Goal: Task Accomplishment & Management: Manage account settings

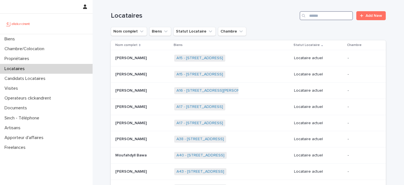
click at [318, 17] on input "Search" at bounding box center [325, 15] width 53 height 9
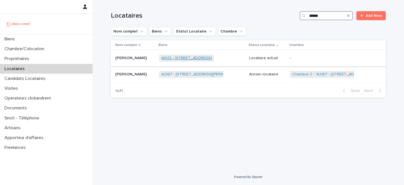
type input "******"
click at [175, 59] on link "A1012 - 9 rue Crevier, Rouen 76000" at bounding box center [186, 58] width 50 height 5
click at [136, 59] on p "Yann Bramoullé" at bounding box center [131, 58] width 33 height 6
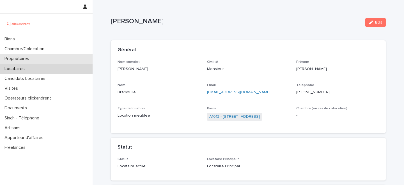
click at [48, 57] on div "Propriétaires" at bounding box center [46, 59] width 92 height 10
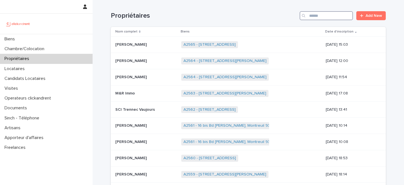
click at [324, 16] on input "Search" at bounding box center [325, 15] width 53 height 9
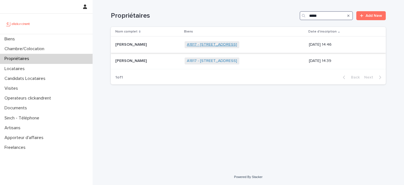
type input "*****"
click at [195, 46] on link "A1817 - 64 Boulevard Pasteur, La Courneuve 93120" at bounding box center [212, 44] width 50 height 5
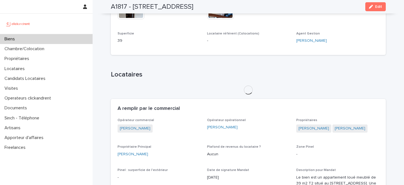
scroll to position [202, 0]
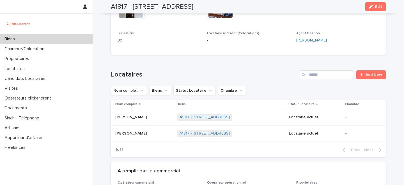
click at [140, 117] on p "Orisha Bassin" at bounding box center [131, 117] width 33 height 6
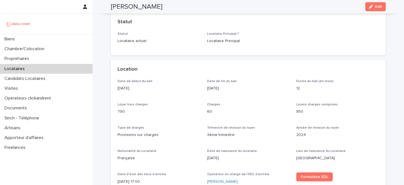
scroll to position [109, 0]
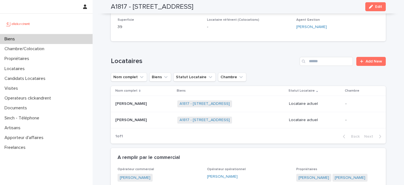
scroll to position [264, 0]
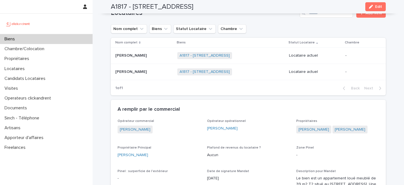
click at [52, 40] on div "Biens" at bounding box center [46, 39] width 92 height 10
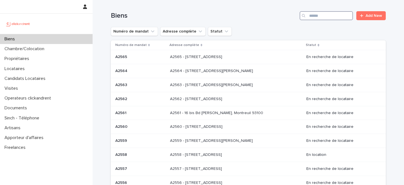
click at [319, 13] on input "Search" at bounding box center [325, 15] width 53 height 9
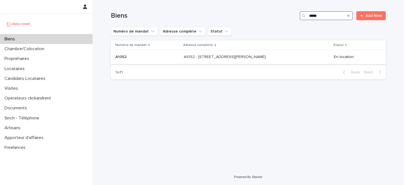
type input "*****"
click at [193, 58] on p "A1052 - 5 rue Lénine, Ivry sur Seine 94200" at bounding box center [225, 57] width 83 height 6
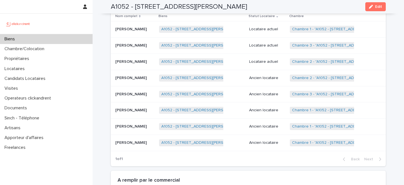
scroll to position [285, 0]
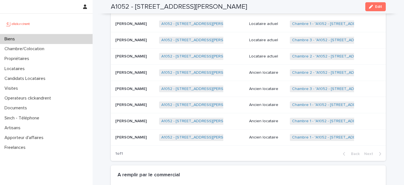
click at [137, 58] on p "Spinozzi Giulia" at bounding box center [131, 56] width 33 height 6
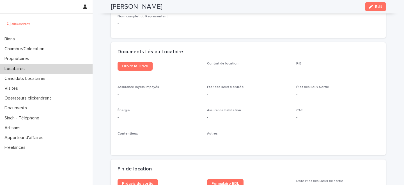
scroll to position [570, 0]
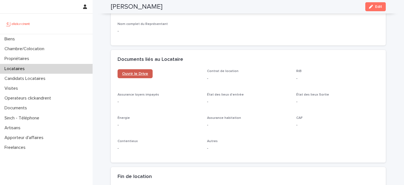
click at [134, 77] on link "Ouvrir le Drive" at bounding box center [134, 73] width 35 height 9
click at [48, 68] on div "Locataires" at bounding box center [46, 69] width 92 height 10
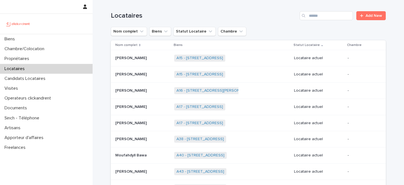
click at [265, 22] on div "Locataires Add New" at bounding box center [248, 13] width 275 height 27
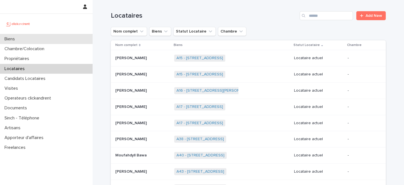
click at [48, 39] on div "Biens" at bounding box center [46, 39] width 92 height 10
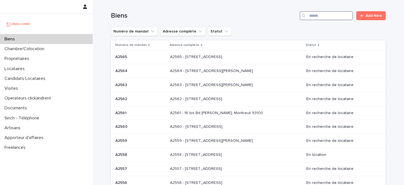
click at [329, 17] on input "Search" at bounding box center [325, 15] width 53 height 9
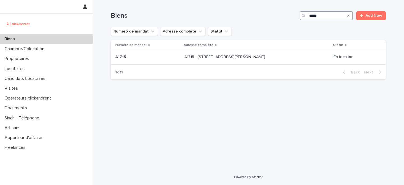
type input "*****"
click at [199, 58] on p "A1715 - 2 Allée Claire Bretécher, Colombes 92700" at bounding box center [225, 57] width 82 height 6
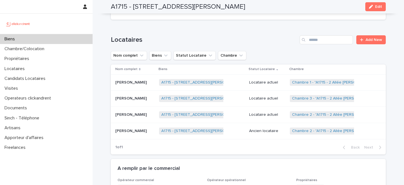
scroll to position [249, 0]
click at [177, 115] on link "A1715 - 2 Allée Claire Bretécher, Colombes 92700" at bounding box center [201, 114] width 81 height 5
click at [144, 116] on p at bounding box center [134, 114] width 39 height 5
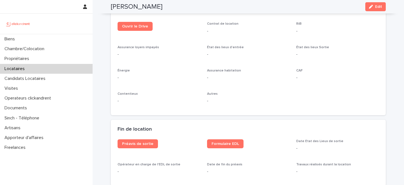
scroll to position [614, 0]
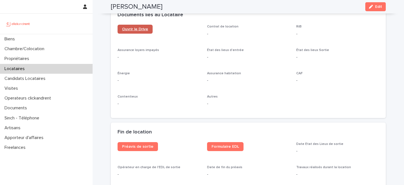
click at [135, 29] on span "Ouvrir le Drive" at bounding box center [135, 29] width 26 height 4
click at [205, 46] on div "Ouvrir le Drive Contrat de location - RiB - Assurance loyers impayés - État des…" at bounding box center [247, 68] width 261 height 87
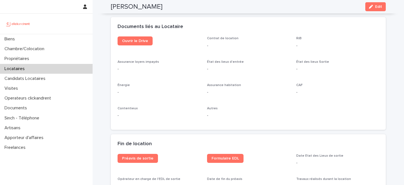
scroll to position [601, 0]
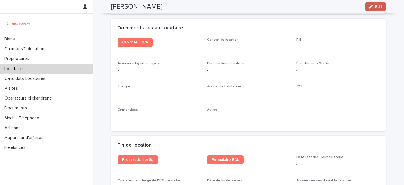
click at [382, 7] on button "Edit" at bounding box center [375, 6] width 20 height 9
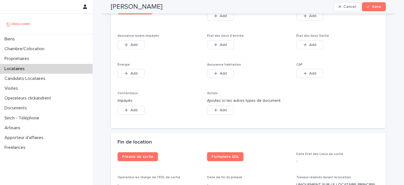
scroll to position [937, 0]
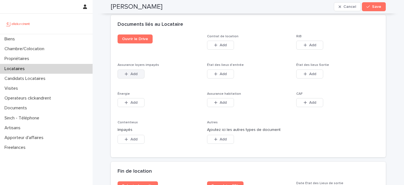
click at [133, 72] on span "Add" at bounding box center [133, 74] width 7 height 4
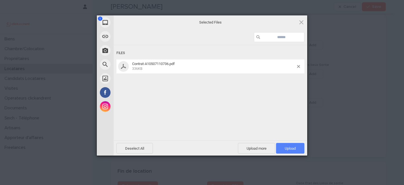
click at [291, 148] on span "Upload 1" at bounding box center [289, 148] width 11 height 4
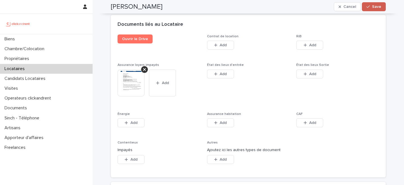
click at [377, 6] on span "Save" at bounding box center [376, 7] width 9 height 4
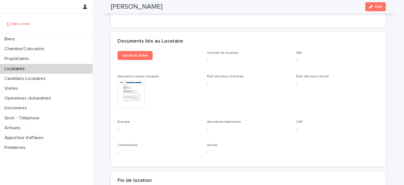
scroll to position [579, 0]
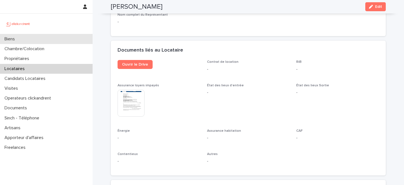
click at [34, 40] on div "Biens" at bounding box center [46, 39] width 92 height 10
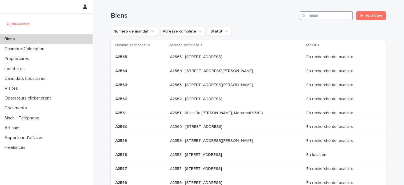
click at [338, 17] on input "Search" at bounding box center [325, 15] width 53 height 9
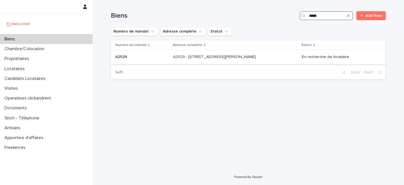
type input "*****"
click at [189, 57] on p "A2529 - 14 rue Honoré de Balzac, Garges-lès-Gonesse 95140" at bounding box center [215, 57] width 84 height 6
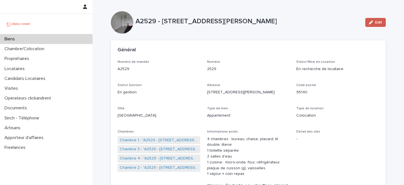
click at [374, 20] on button "Edit" at bounding box center [375, 22] width 20 height 9
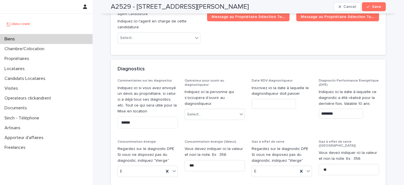
scroll to position [2919, 0]
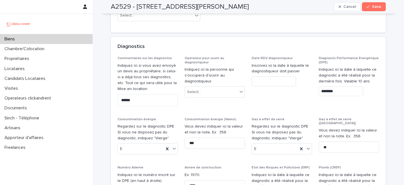
type input "**********"
click at [377, 5] on span "Save" at bounding box center [376, 7] width 9 height 4
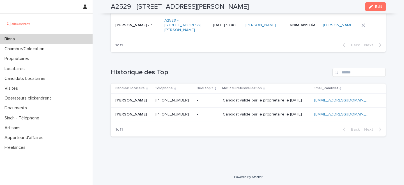
scroll to position [2314, 0]
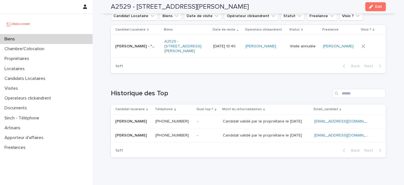
click at [59, 38] on div "Biens" at bounding box center [46, 39] width 92 height 10
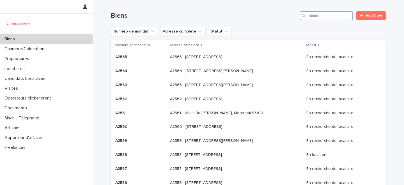
click at [333, 18] on input "Search" at bounding box center [325, 15] width 53 height 9
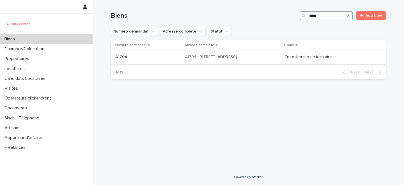
type input "*****"
click at [185, 61] on div "A1704 - 4 rue de la Platrerie, Étampes 91150 A1704 - 4 rue de la Platrerie, Éta…" at bounding box center [232, 56] width 95 height 9
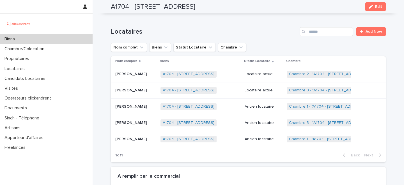
scroll to position [323, 0]
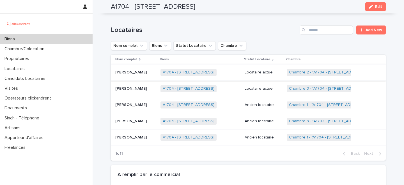
click at [313, 72] on link "Chambre 2 - "A1704 - 4 rue de la Platrerie, Étampes 91150"" at bounding box center [327, 72] width 77 height 5
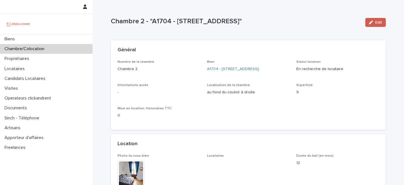
click at [370, 24] on button "Edit" at bounding box center [375, 22] width 20 height 9
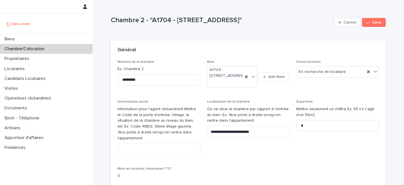
click at [248, 111] on div "**********" at bounding box center [248, 121] width 83 height 43
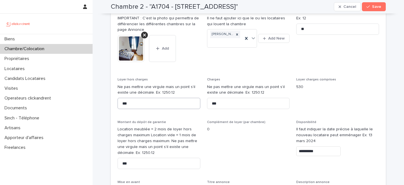
scroll to position [251, 0]
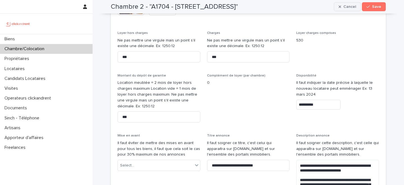
click at [343, 6] on div "button" at bounding box center [340, 7] width 5 height 4
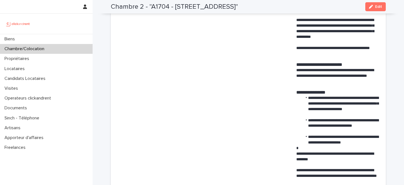
scroll to position [168, 0]
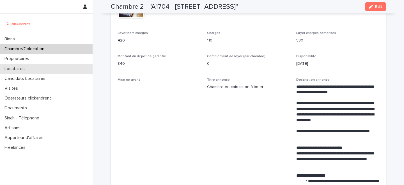
click at [56, 70] on div "Locataires" at bounding box center [46, 69] width 92 height 10
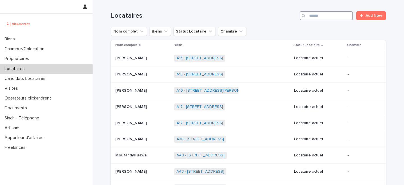
click at [328, 16] on input "Search" at bounding box center [325, 15] width 53 height 9
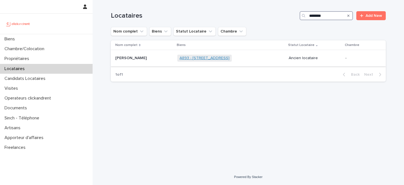
type input "********"
click at [196, 59] on link "A893 - 35 rue Parent de Rosan, Paris 75016" at bounding box center [204, 58] width 50 height 5
click at [148, 61] on p "Arnaud Van Eeckhaut" at bounding box center [131, 58] width 33 height 6
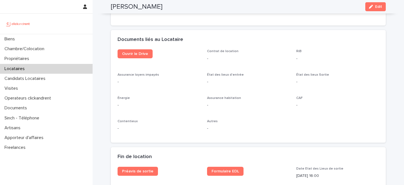
scroll to position [573, 0]
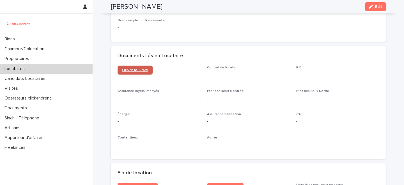
click at [139, 69] on span "Ouvrir le Drive" at bounding box center [135, 70] width 26 height 4
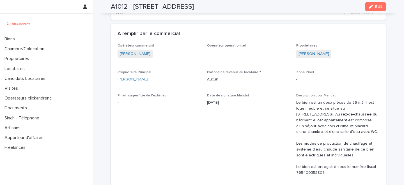
scroll to position [359, 0]
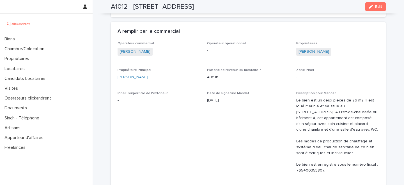
click at [307, 52] on link "Johan Palix" at bounding box center [313, 52] width 31 height 6
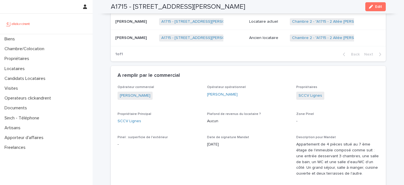
scroll to position [366, 0]
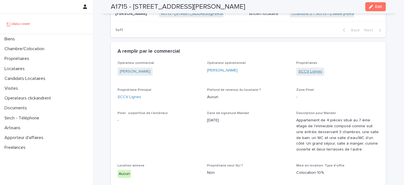
click at [310, 70] on link "SCCV Lignes" at bounding box center [310, 72] width 24 height 6
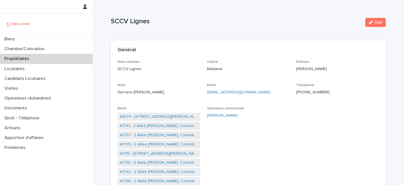
click at [311, 90] on p "+33612782846" at bounding box center [337, 92] width 83 height 6
copy p "+33612782846"
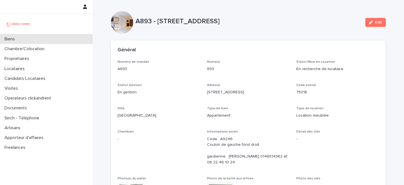
click at [63, 40] on div "Biens" at bounding box center [46, 39] width 92 height 10
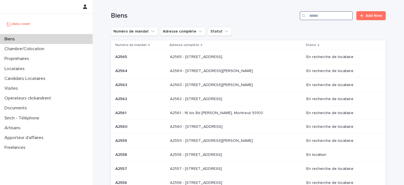
click at [323, 14] on input "Search" at bounding box center [325, 15] width 53 height 9
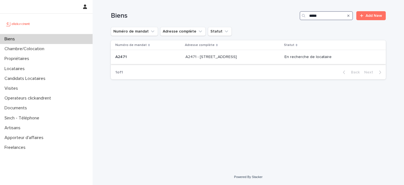
type input "*****"
click at [204, 58] on p "A2471 - 38 rue des Marjoberts, Cergy 95000" at bounding box center [211, 57] width 52 height 6
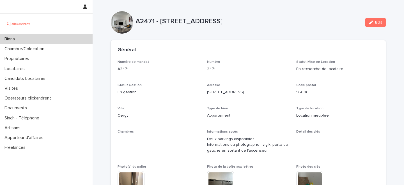
click at [66, 36] on div "Biens" at bounding box center [46, 39] width 92 height 10
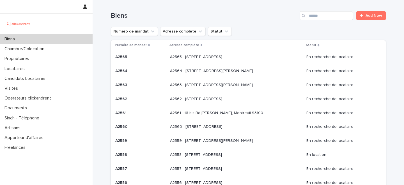
click at [331, 10] on div "Biens Add New" at bounding box center [248, 13] width 275 height 27
click at [326, 16] on input "Search" at bounding box center [325, 15] width 53 height 9
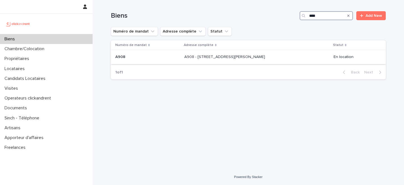
type input "****"
click at [226, 60] on div "A908 - 39 rue Karl Marx, Champigny-sur-Marne 94500 A908 - 39 rue Karl Marx, Cha…" at bounding box center [256, 56] width 145 height 9
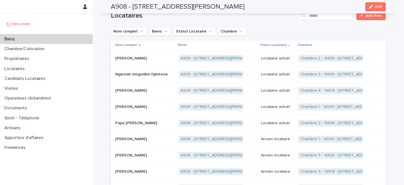
scroll to position [231, 0]
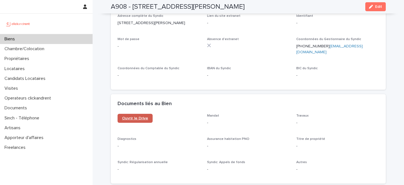
scroll to position [2137, 0]
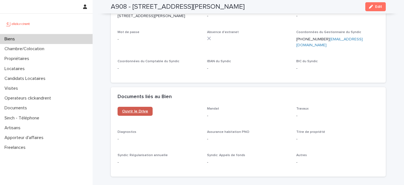
click at [141, 109] on span "Ouvrir le Drive" at bounding box center [135, 111] width 26 height 4
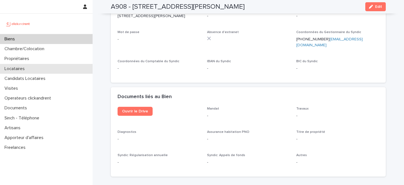
click at [36, 69] on div "Locataires" at bounding box center [46, 69] width 92 height 10
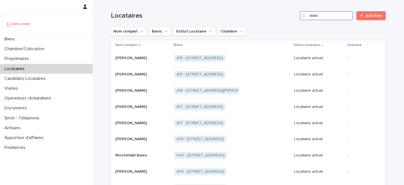
click at [321, 17] on input "Search" at bounding box center [325, 15] width 53 height 9
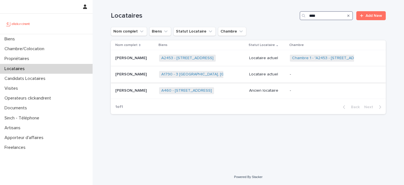
type input "****"
click at [138, 77] on div "Feng Lin Feng Lin" at bounding box center [134, 74] width 39 height 9
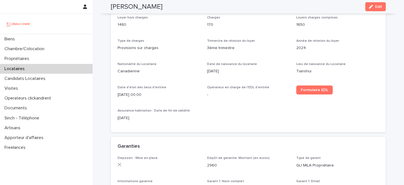
scroll to position [213, 0]
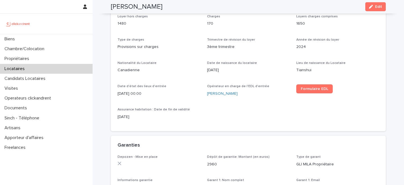
click at [42, 68] on div "Locataires" at bounding box center [46, 69] width 92 height 10
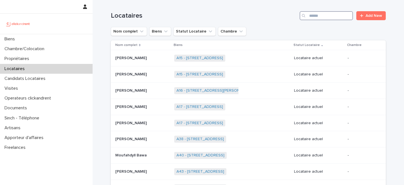
click at [325, 15] on input "Search" at bounding box center [325, 15] width 53 height 9
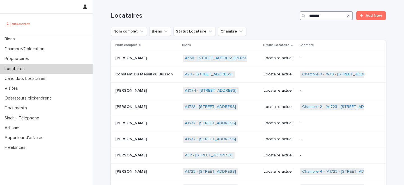
click at [314, 13] on input "*******" at bounding box center [325, 15] width 53 height 9
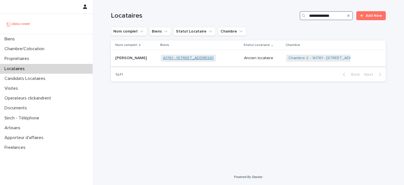
type input "**********"
click at [171, 58] on link "A1761 - 26 rue Tapis Vert, Marseille 13001" at bounding box center [188, 58] width 50 height 5
click at [142, 59] on p "Noémie Buisson" at bounding box center [131, 58] width 33 height 6
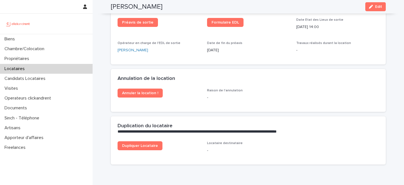
scroll to position [699, 0]
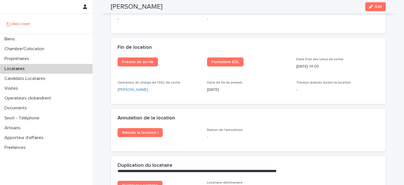
click at [45, 69] on div "Locataires" at bounding box center [46, 69] width 92 height 10
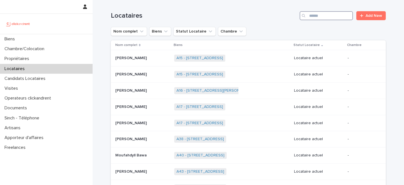
click at [326, 13] on input "Search" at bounding box center [325, 15] width 53 height 9
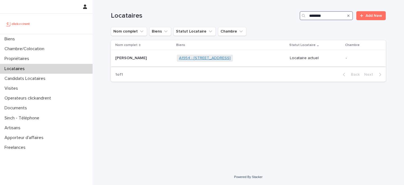
type input "********"
click at [196, 59] on link "A1954 - 3 rue Bobillot, Toulouse 31200" at bounding box center [205, 58] width 52 height 5
click at [150, 61] on div "Aurora Armiento Aurora Armiento" at bounding box center [143, 58] width 57 height 9
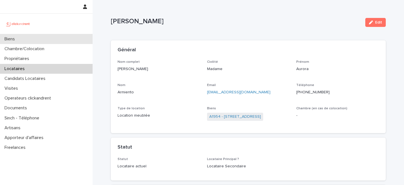
click at [66, 40] on div "Biens" at bounding box center [46, 39] width 92 height 10
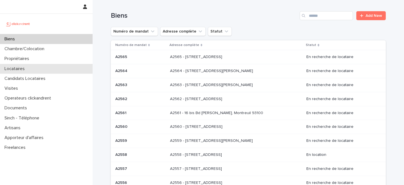
click at [24, 68] on p "Locataires" at bounding box center [15, 68] width 27 height 5
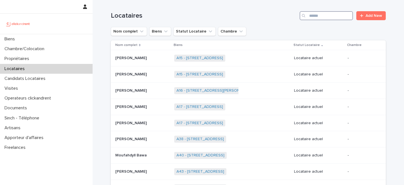
click at [320, 15] on input "Search" at bounding box center [325, 15] width 53 height 9
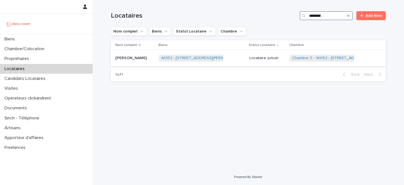
type input "********"
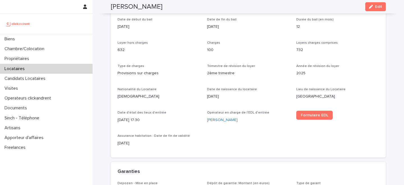
scroll to position [198, 0]
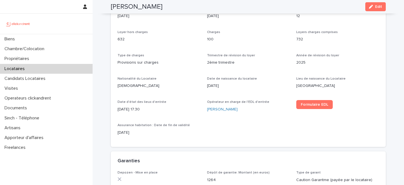
click at [182, 101] on p "Date d'état des lieux d'entrée" at bounding box center [158, 102] width 83 height 4
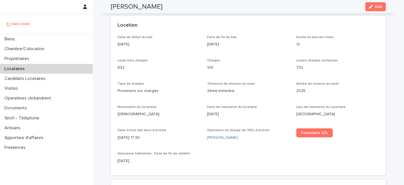
scroll to position [170, 0]
click at [41, 67] on div "Locataires" at bounding box center [46, 69] width 92 height 10
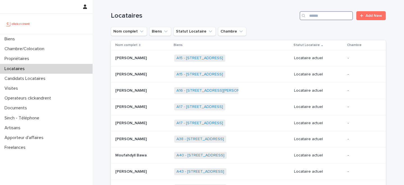
click at [328, 15] on input "Search" at bounding box center [325, 15] width 53 height 9
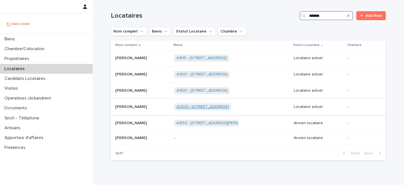
type input "*******"
click at [196, 105] on link "A2309 - 4 impasse Solférino, Marseille 13003" at bounding box center [202, 107] width 52 height 5
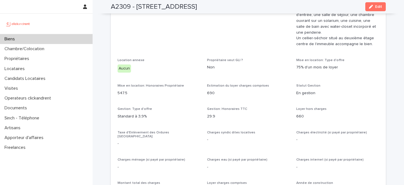
scroll to position [520, 0]
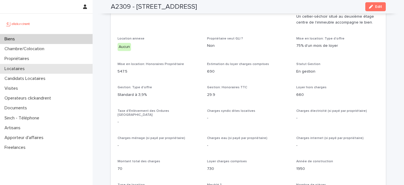
click at [52, 70] on div "Locataires" at bounding box center [46, 69] width 92 height 10
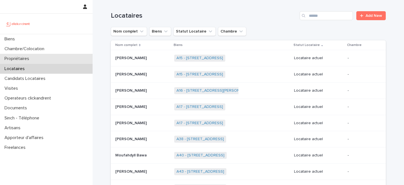
click at [50, 58] on div "Propriétaires" at bounding box center [46, 59] width 92 height 10
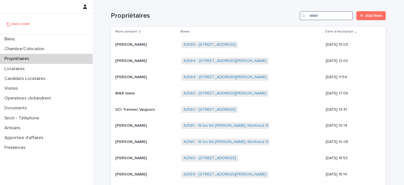
click at [332, 16] on input "Search" at bounding box center [325, 15] width 53 height 9
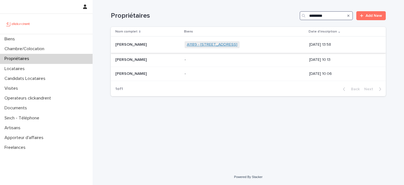
type input "*********"
click at [213, 44] on link "A1189 - 10 avenue Danville, Choisy-le-Roi 94600" at bounding box center [212, 44] width 50 height 5
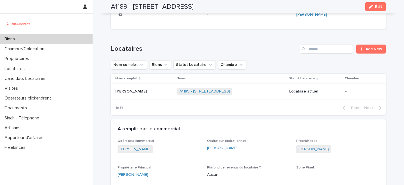
scroll to position [324, 0]
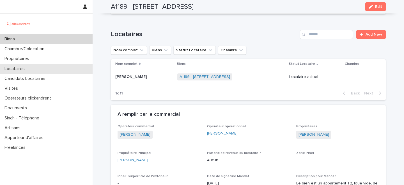
click at [35, 70] on div "Locataires" at bounding box center [46, 69] width 92 height 10
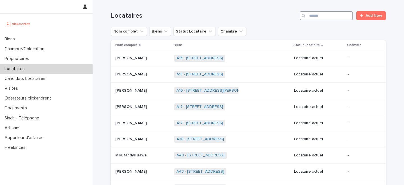
click at [323, 16] on input "Search" at bounding box center [325, 15] width 53 height 9
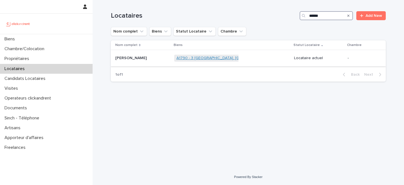
type input "******"
click at [185, 59] on link "A1790 - 3 Parc de la Bérengère, Saint-Cloud 92210" at bounding box center [230, 58] width 109 height 5
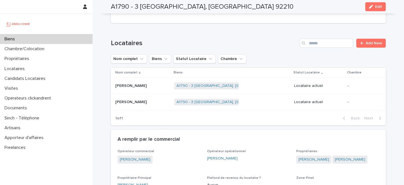
scroll to position [223, 0]
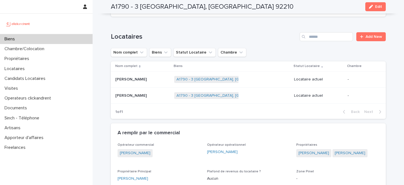
click at [141, 80] on p at bounding box center [142, 79] width 54 height 5
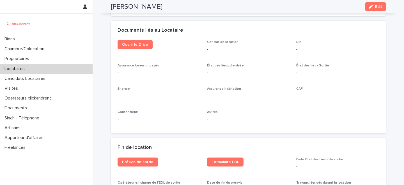
scroll to position [587, 0]
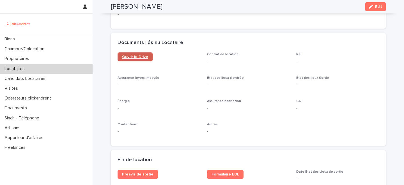
click at [138, 61] on link "Ouvrir le Drive" at bounding box center [134, 56] width 35 height 9
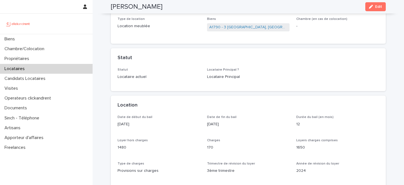
scroll to position [0, 0]
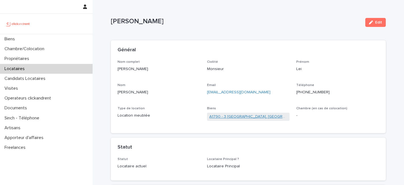
click at [233, 115] on link "A1790 - 3 Parc de la Bérengère, Saint-Cloud 92210" at bounding box center [248, 117] width 78 height 6
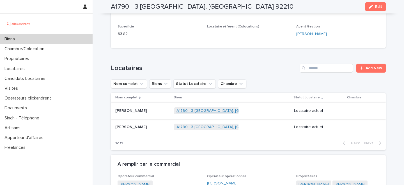
scroll to position [202, 0]
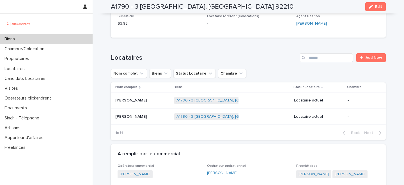
click at [141, 116] on p at bounding box center [142, 116] width 54 height 5
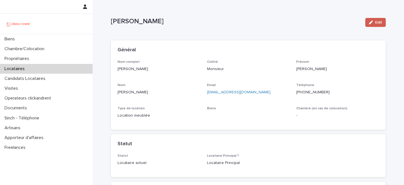
click at [373, 24] on div "button" at bounding box center [372, 22] width 6 height 4
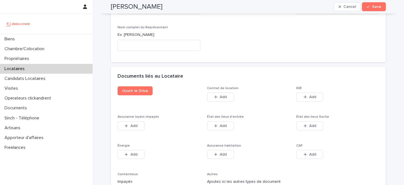
scroll to position [877, 0]
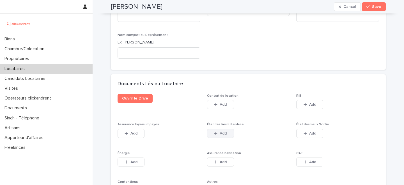
click at [220, 130] on button "Add" at bounding box center [220, 133] width 27 height 9
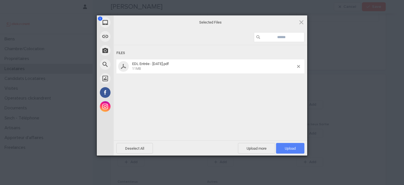
click at [284, 149] on span "Upload 1" at bounding box center [289, 148] width 11 height 4
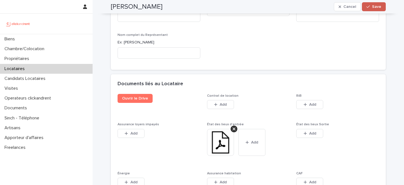
click at [370, 7] on div "button" at bounding box center [369, 7] width 6 height 4
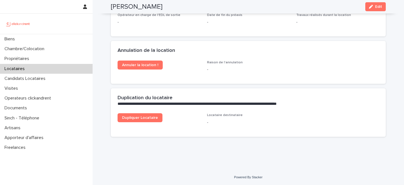
scroll to position [789, 0]
click at [305, 62] on div "Annuler la location ! Raison de l'annulation -" at bounding box center [247, 69] width 261 height 17
click at [37, 69] on div "Locataires" at bounding box center [46, 69] width 92 height 10
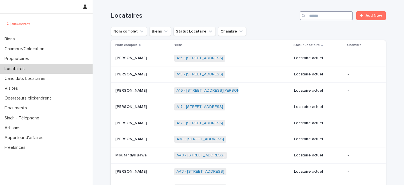
click at [331, 15] on input "Search" at bounding box center [325, 15] width 53 height 9
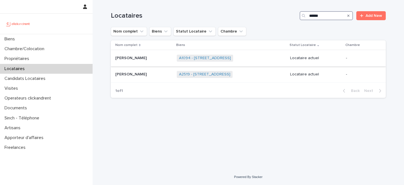
type input "******"
click at [156, 56] on p at bounding box center [143, 58] width 57 height 5
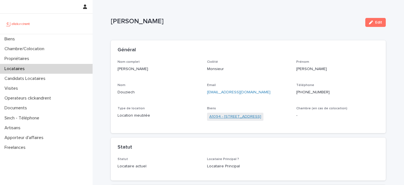
click at [238, 115] on link "A1094 - 17 rue Dunois, Paris 75013" at bounding box center [235, 117] width 52 height 6
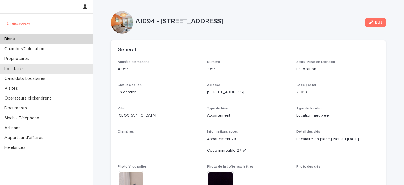
click at [35, 68] on div "Locataires" at bounding box center [46, 69] width 92 height 10
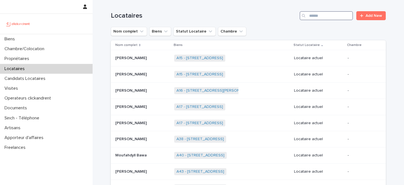
click at [328, 16] on input "Search" at bounding box center [325, 15] width 53 height 9
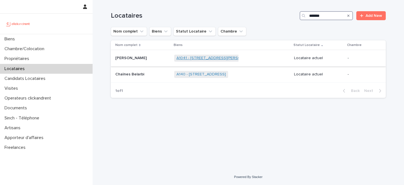
type input "*******"
click at [192, 57] on link "A1041 - 4 rue Germaine Tillion, Bondy 93140" at bounding box center [216, 58] width 81 height 5
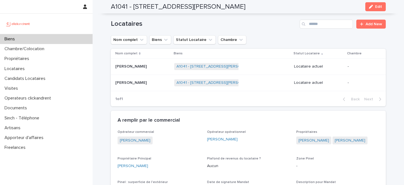
scroll to position [254, 0]
click at [47, 39] on div "Biens" at bounding box center [46, 39] width 92 height 10
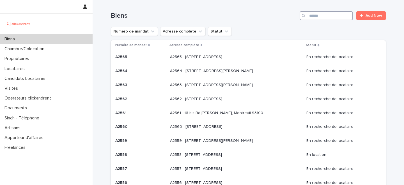
click at [320, 16] on input "Search" at bounding box center [325, 15] width 53 height 9
type input "******"
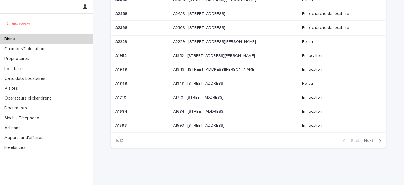
scroll to position [57, 0]
click at [230, 88] on div "A1848 - 89 quai de la Fosse, Nantes 44000 A1848 - 89 quai de la Fosse, Nantes 4…" at bounding box center [235, 83] width 124 height 9
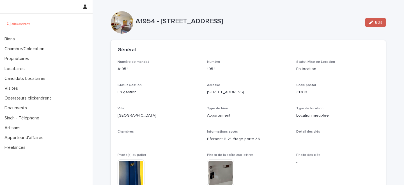
click at [372, 23] on icon "button" at bounding box center [371, 22] width 4 height 4
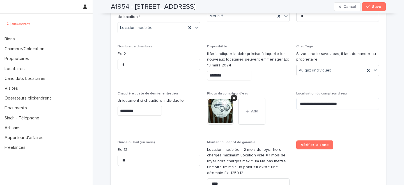
scroll to position [964, 0]
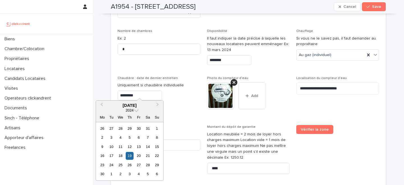
click at [135, 91] on input "*********" at bounding box center [139, 96] width 44 height 10
click at [121, 146] on div "17" at bounding box center [121, 147] width 8 height 8
type input "*********"
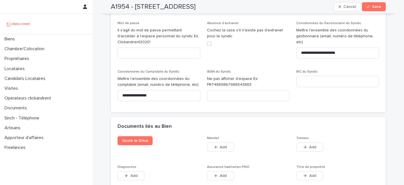
scroll to position [3226, 0]
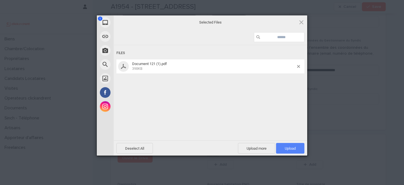
click at [288, 147] on span "Upload 1" at bounding box center [289, 148] width 11 height 4
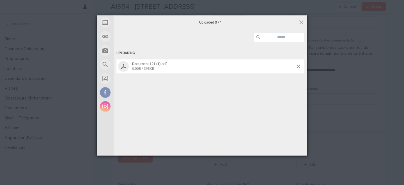
click at [288, 161] on span "Upload 0" at bounding box center [289, 163] width 11 height 4
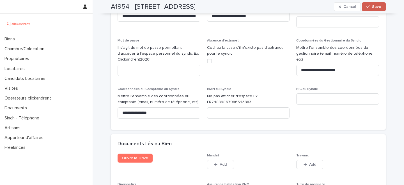
click at [374, 6] on span "Save" at bounding box center [376, 7] width 9 height 4
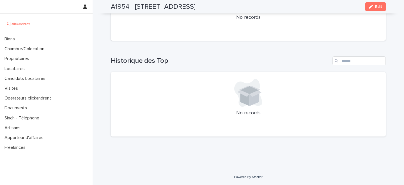
scroll to position [2228, 0]
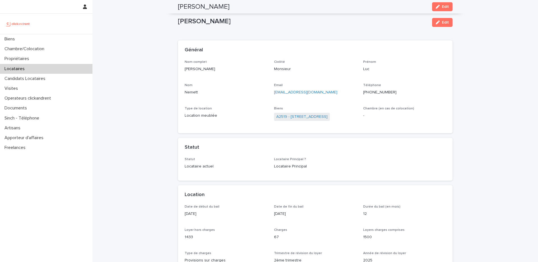
click at [40, 41] on div "Biens" at bounding box center [46, 39] width 92 height 10
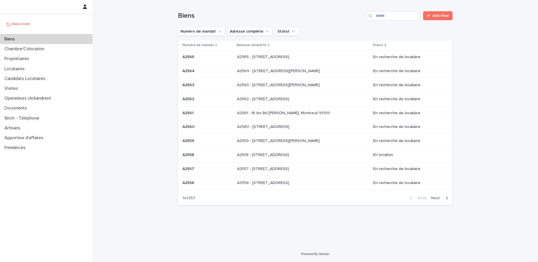
click at [237, 58] on p "A2565 - [STREET_ADDRESS]" at bounding box center [263, 57] width 53 height 6
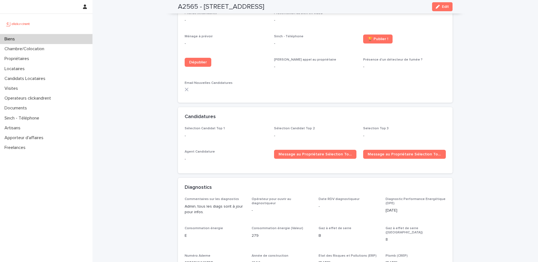
scroll to position [1241, 0]
